Goal: Task Accomplishment & Management: Use online tool/utility

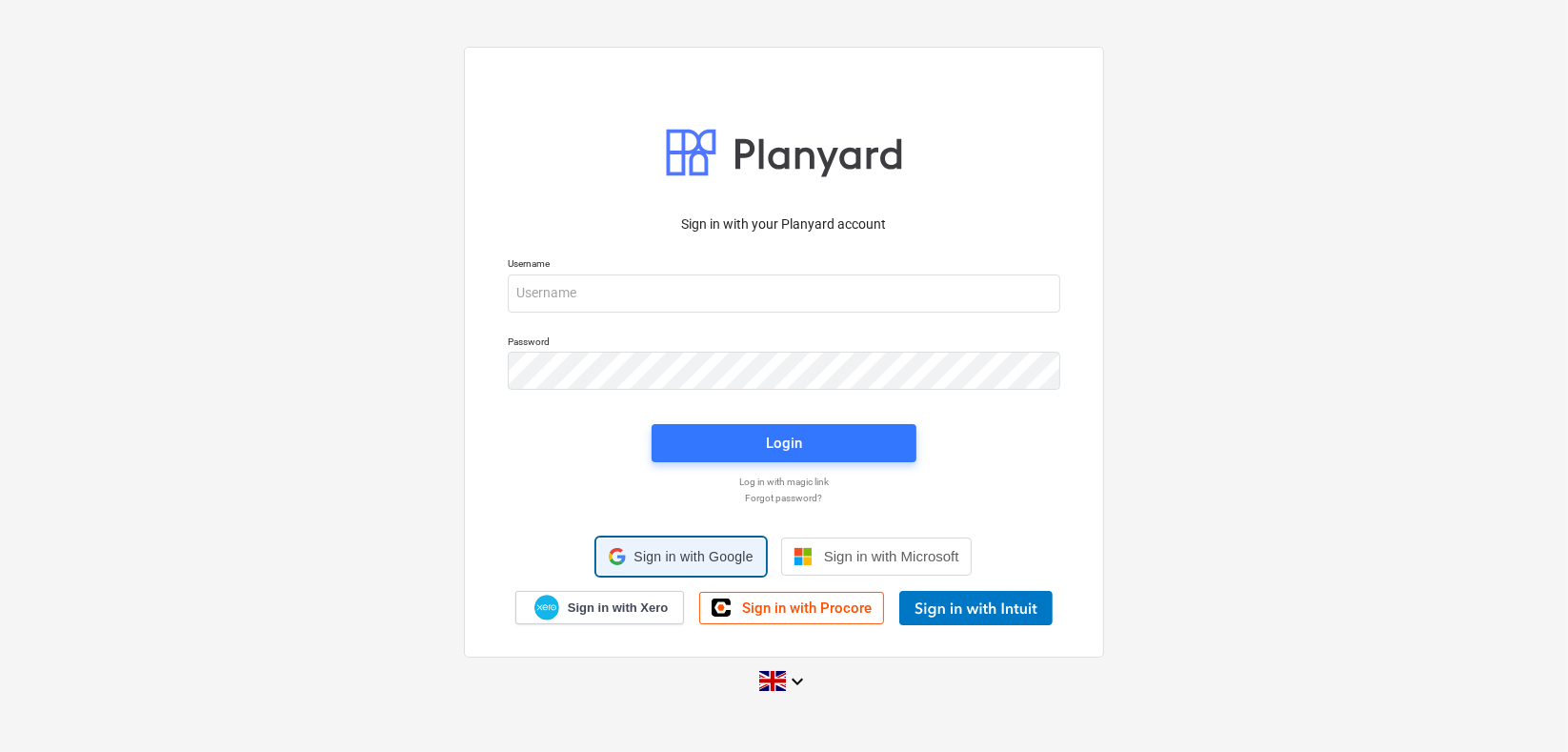
click at [645, 552] on span "Sign in with Google" at bounding box center [693, 556] width 119 height 16
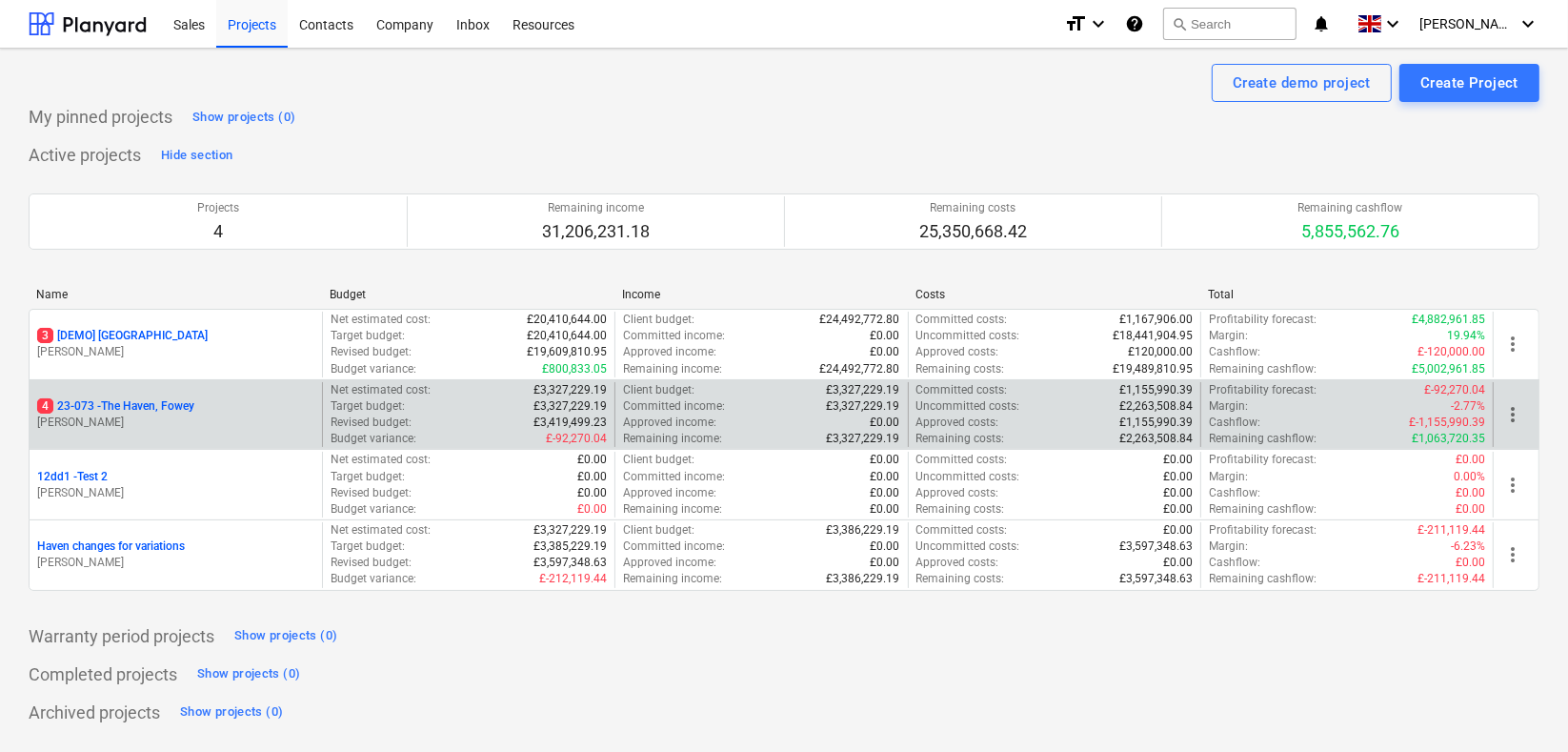
click at [185, 403] on p "4 23-073 - [GEOGRAPHIC_DATA], [GEOGRAPHIC_DATA]" at bounding box center [116, 406] width 157 height 16
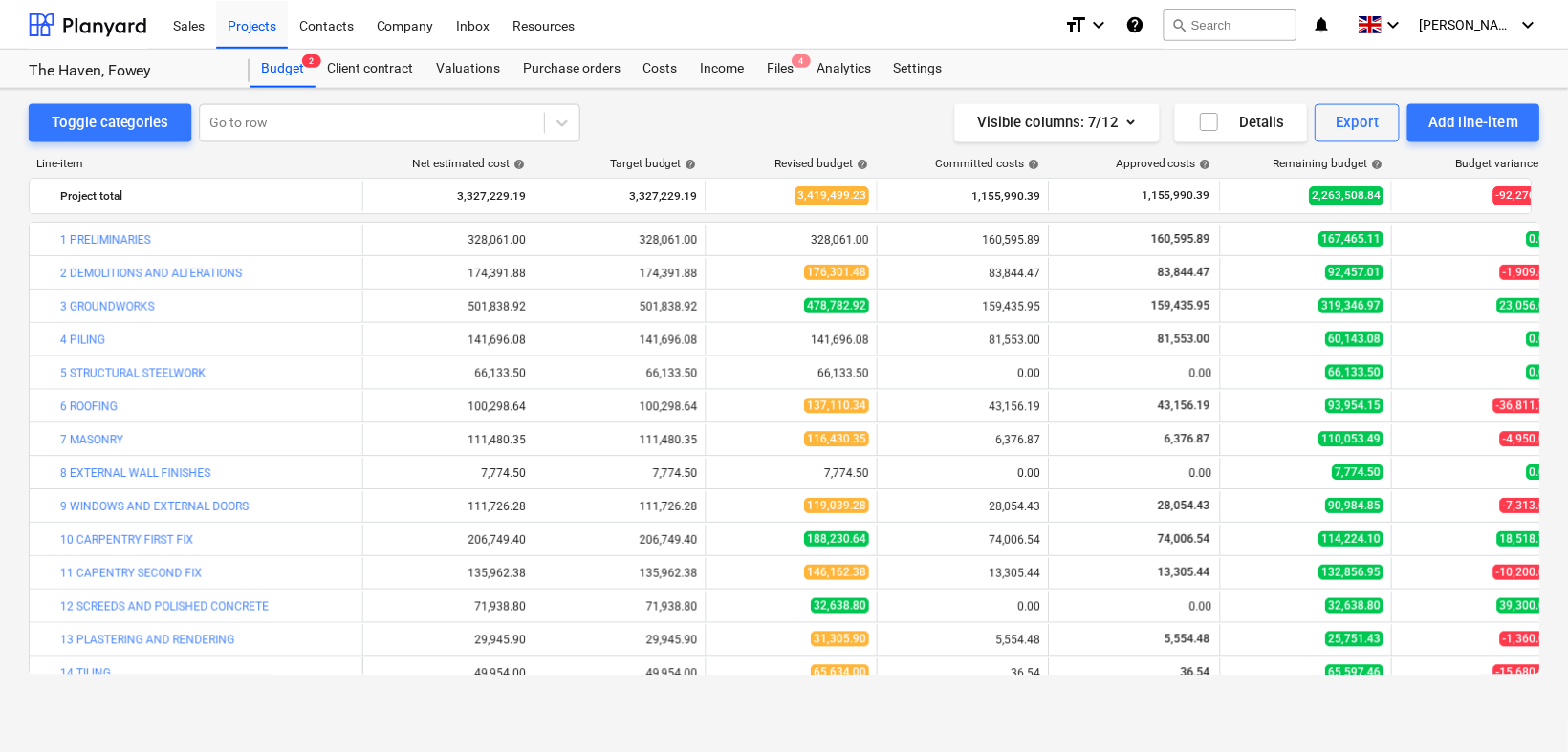
scroll to position [582, 0]
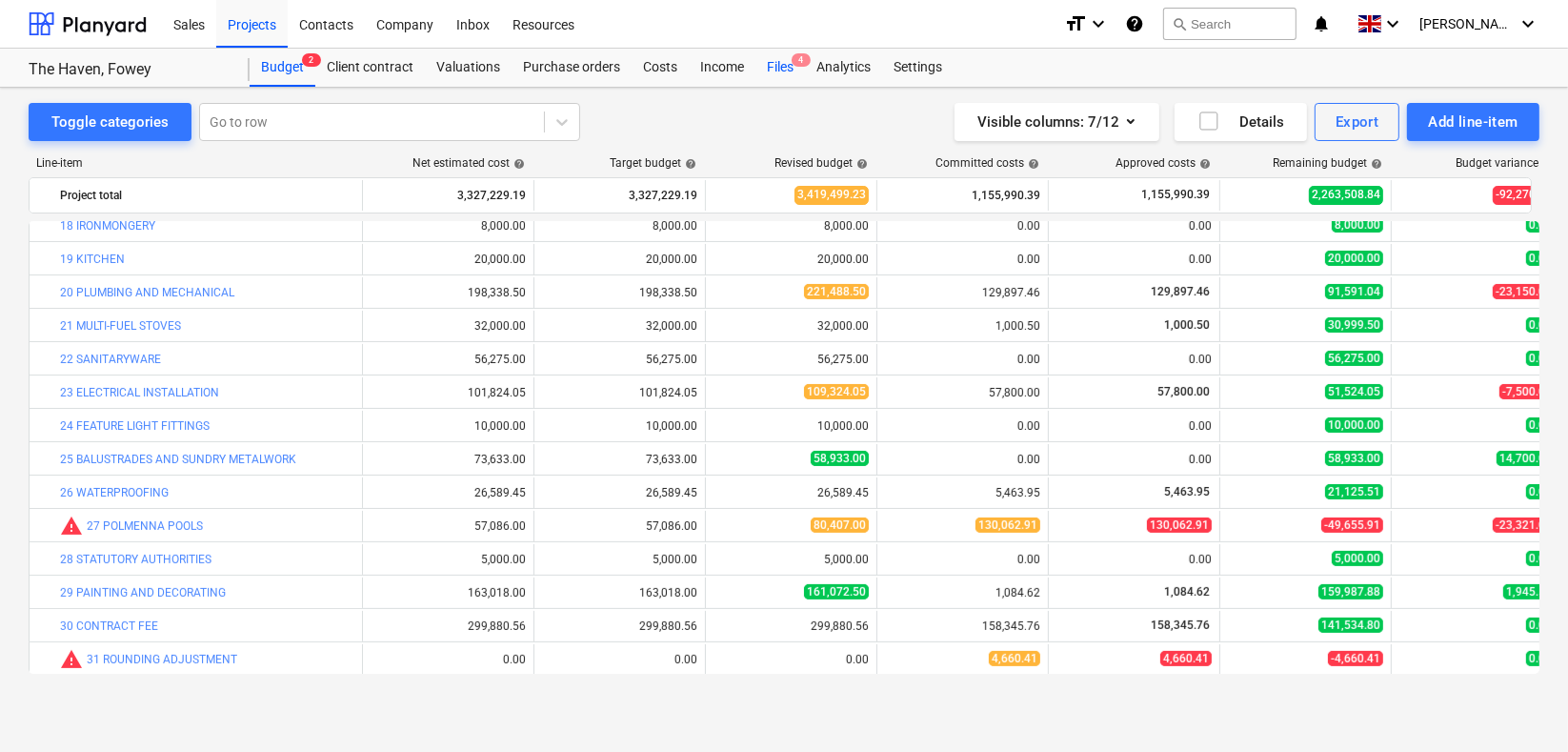
click at [779, 64] on div "Files 4" at bounding box center [780, 67] width 49 height 38
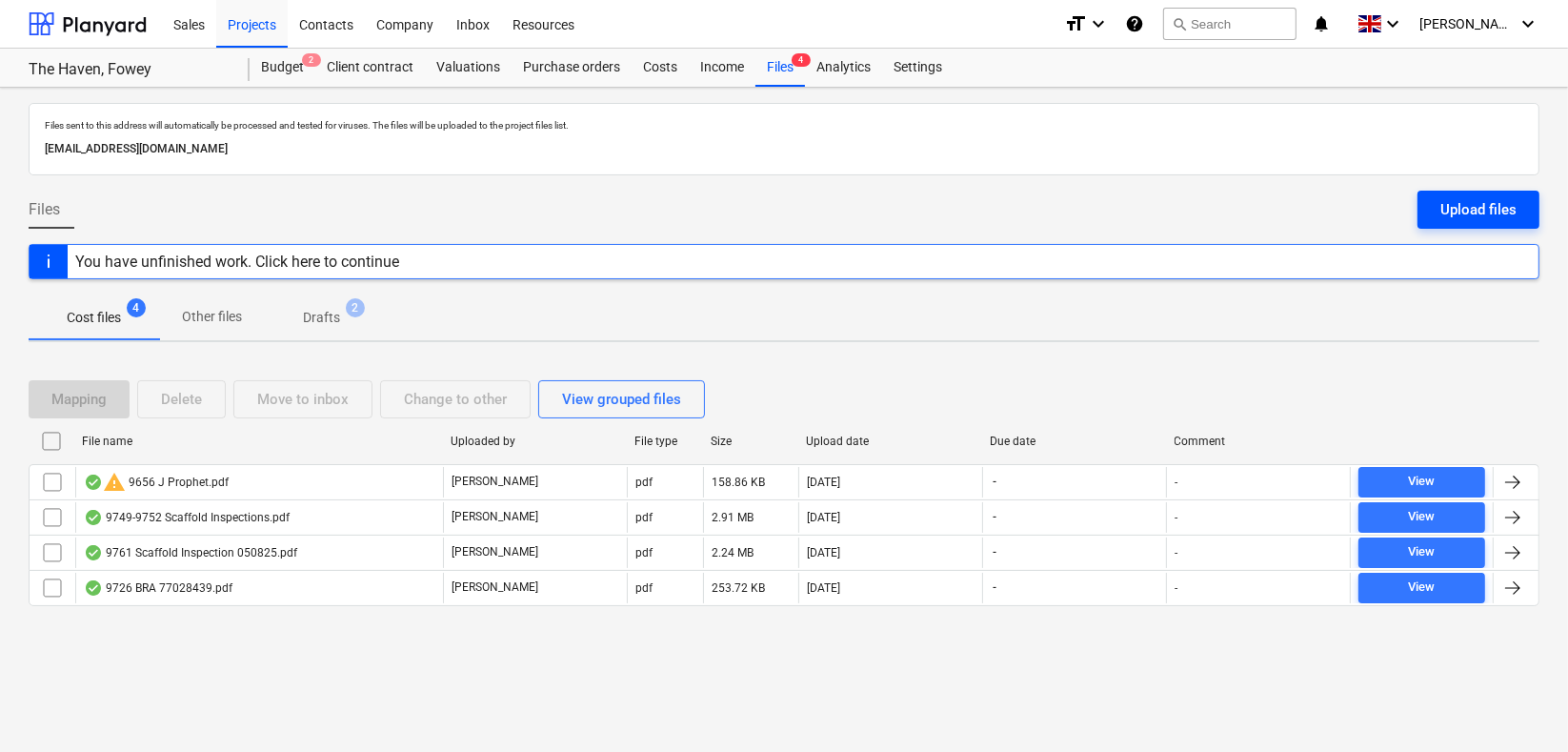
click at [1472, 209] on div "Upload files" at bounding box center [1479, 209] width 77 height 25
